Goal: Information Seeking & Learning: Compare options

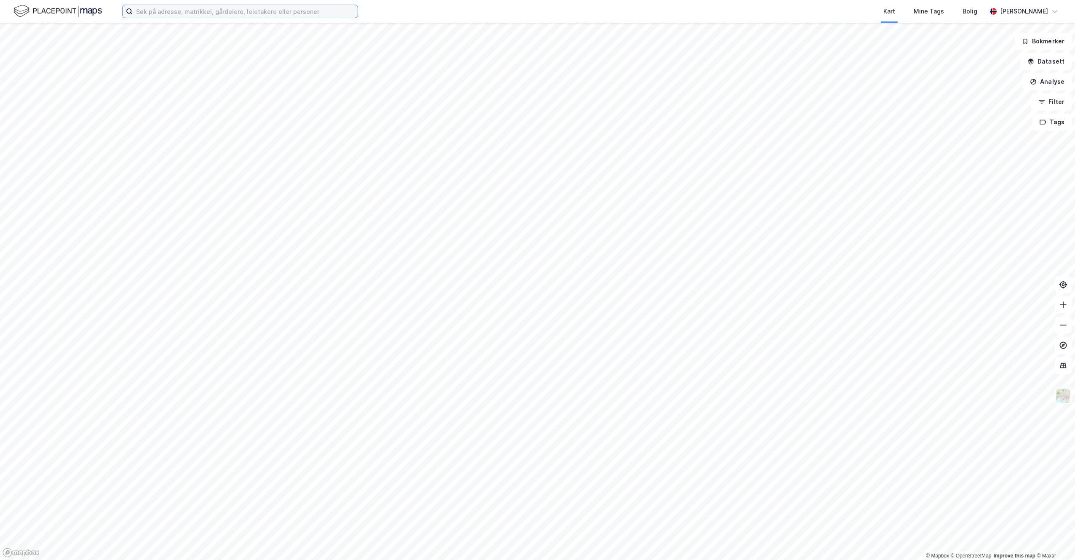
click at [197, 8] on input at bounding box center [245, 11] width 225 height 13
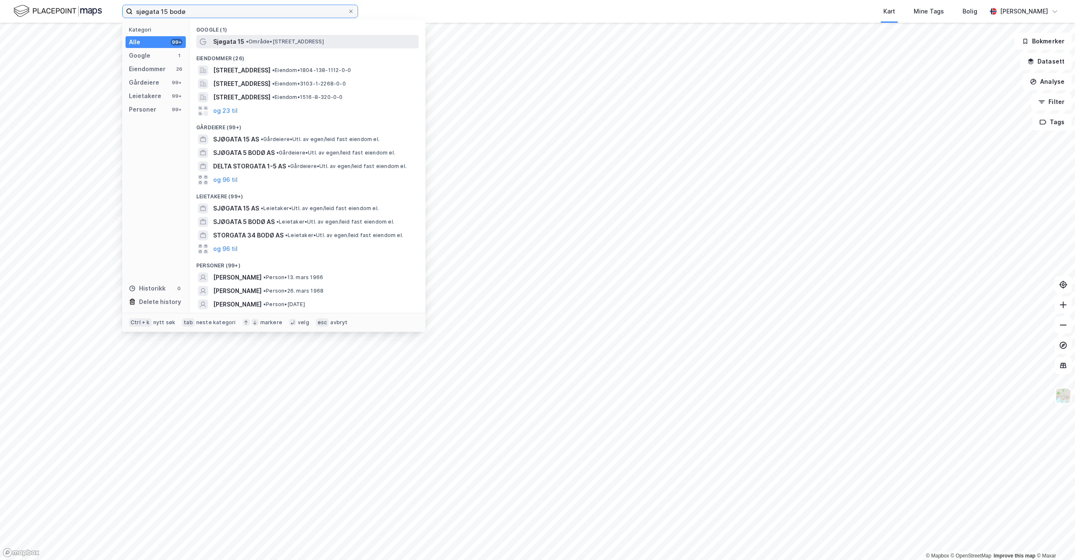
type input "sjøgata 15 bodø"
click at [284, 46] on div "Sjøgata 15 • Område • [STREET_ADDRESS]" at bounding box center [315, 42] width 204 height 10
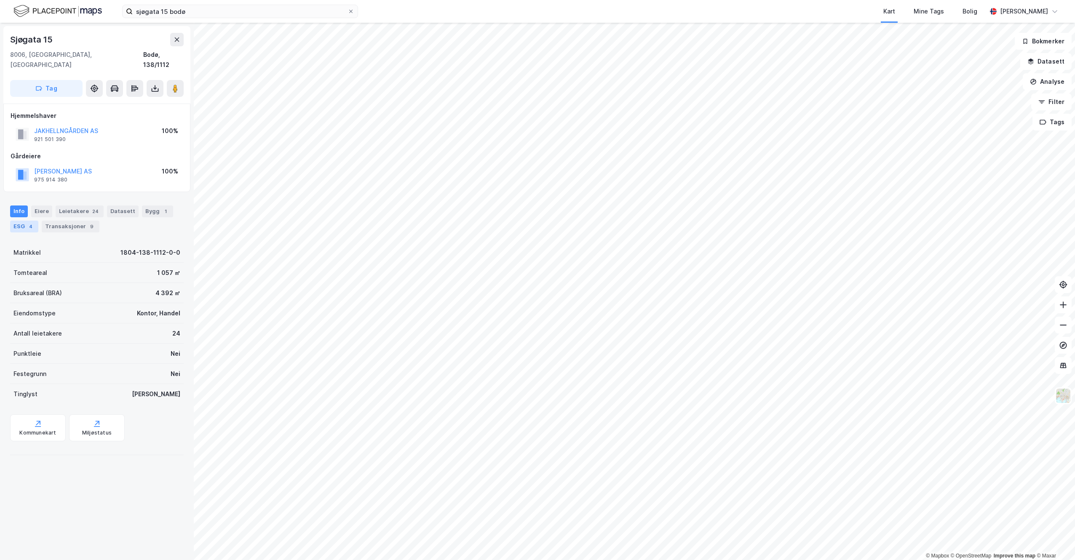
click at [20, 221] on div "ESG 4" at bounding box center [24, 227] width 28 height 12
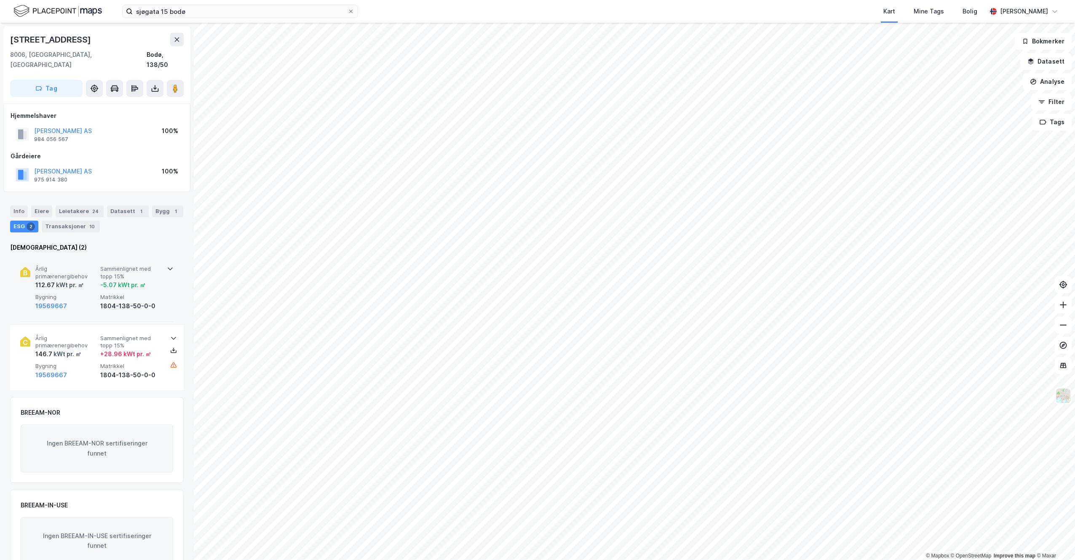
click at [168, 265] on icon at bounding box center [170, 268] width 7 height 7
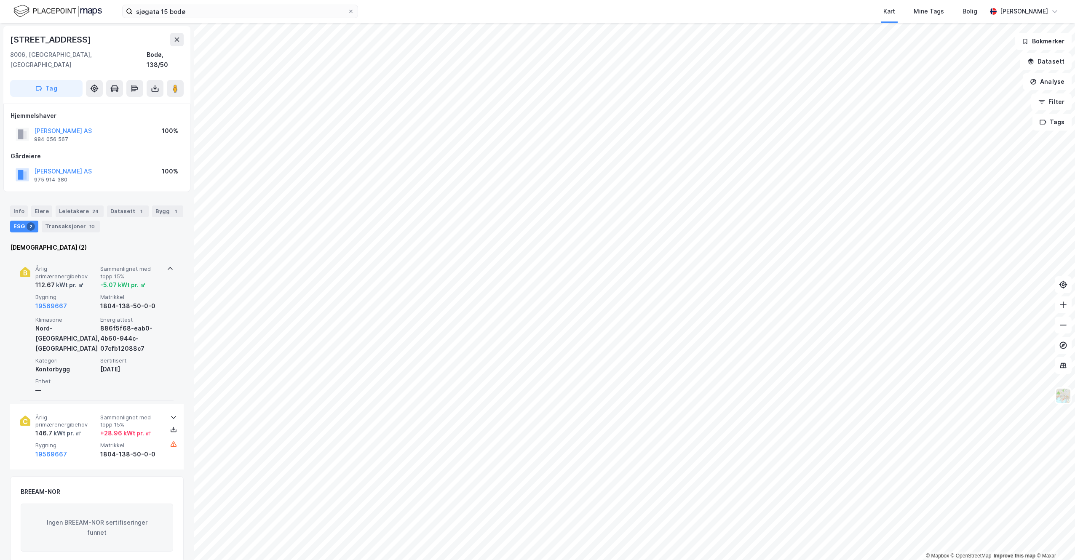
click at [168, 265] on icon at bounding box center [170, 268] width 7 height 7
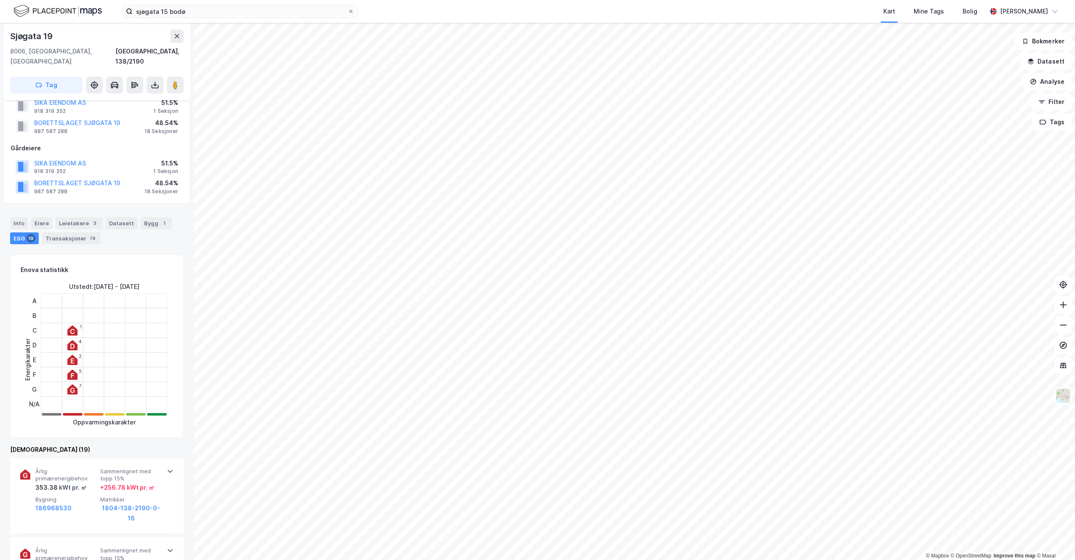
scroll to position [42, 0]
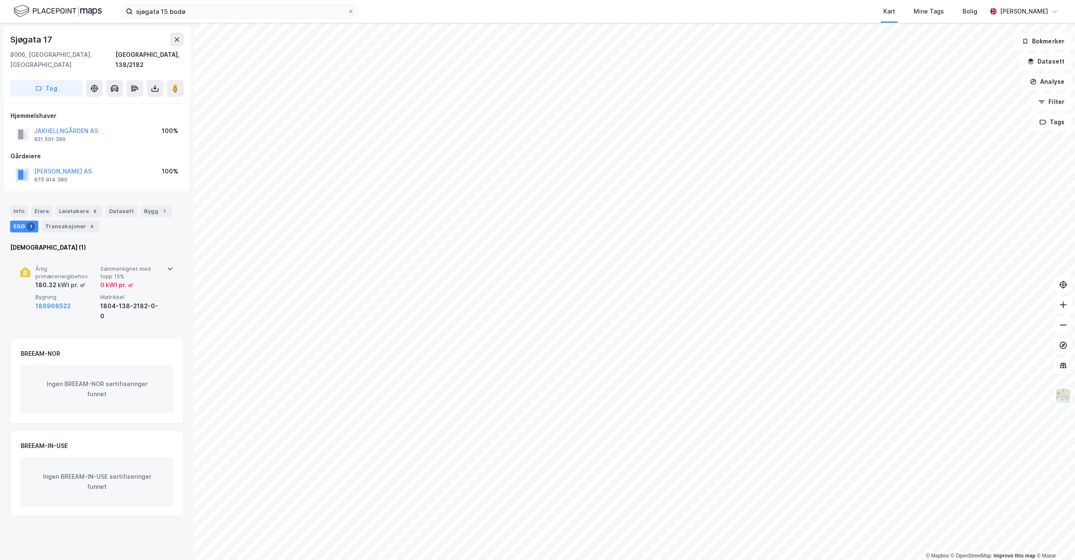
click at [167, 265] on icon at bounding box center [170, 268] width 7 height 7
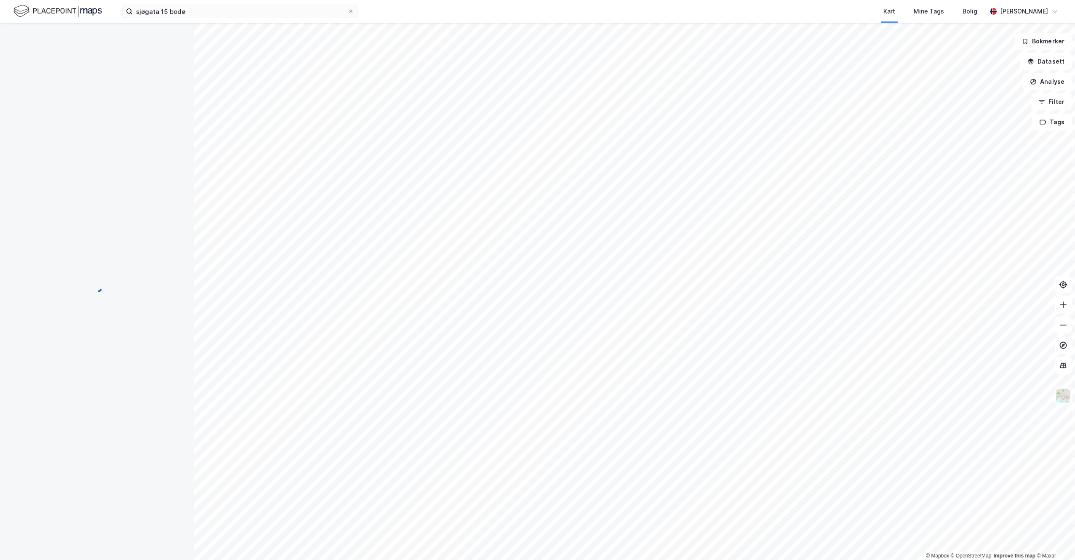
scroll to position [42, 0]
